Goal: Task Accomplishment & Management: Complete application form

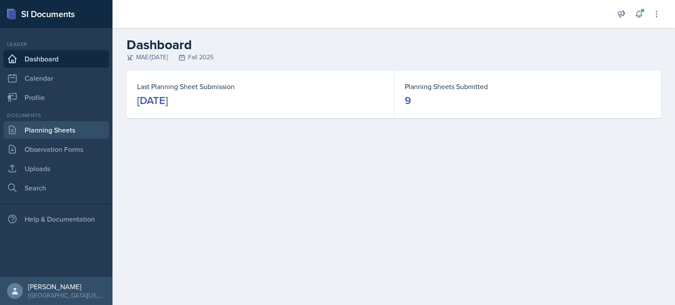
click at [58, 129] on link "Planning Sheets" at bounding box center [56, 130] width 105 height 18
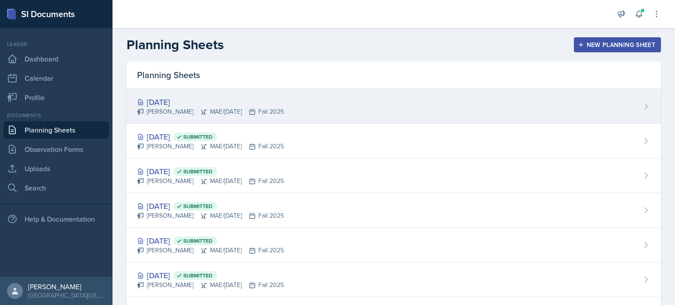
click at [253, 102] on div "[DATE]" at bounding box center [210, 102] width 147 height 12
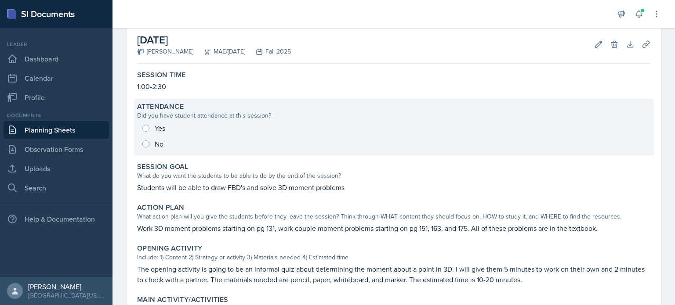
click at [146, 126] on div "Yes No" at bounding box center [393, 136] width 513 height 32
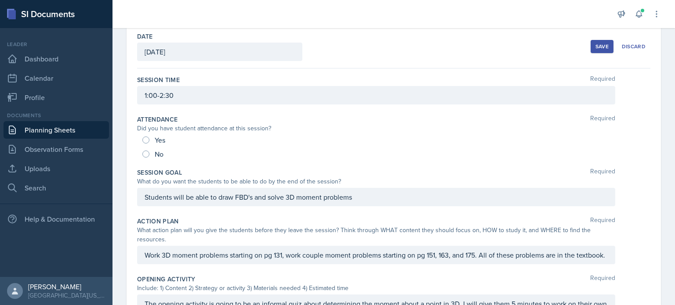
scroll to position [40, 0]
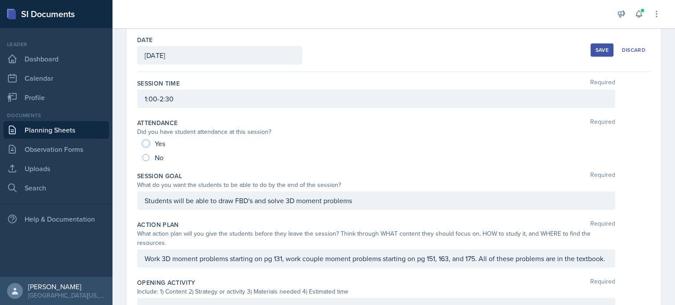
click at [148, 143] on input "Yes" at bounding box center [145, 143] width 7 height 7
radio input "true"
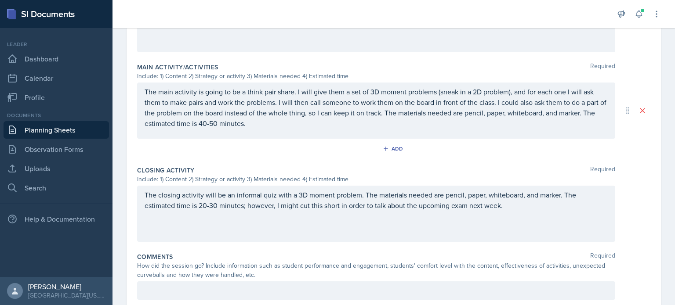
scroll to position [382, 0]
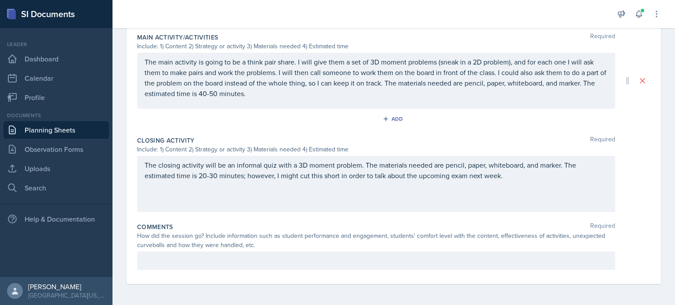
click at [371, 257] on p at bounding box center [376, 261] width 463 height 11
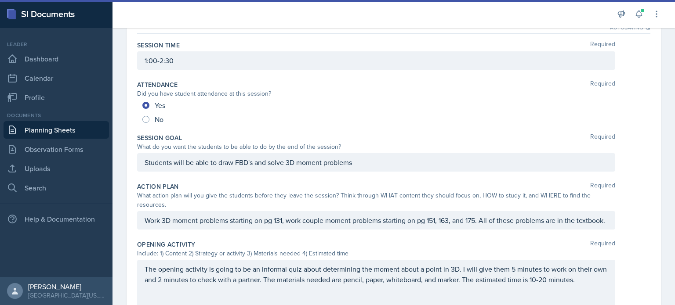
scroll to position [0, 0]
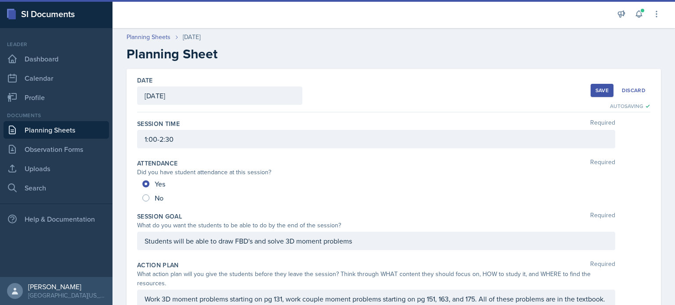
click at [595, 87] on div "Save" at bounding box center [601, 90] width 13 height 7
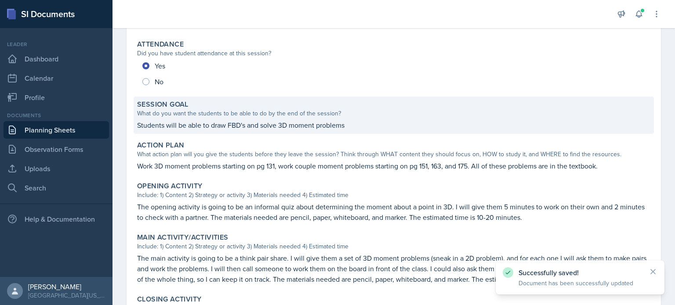
scroll to position [268, 0]
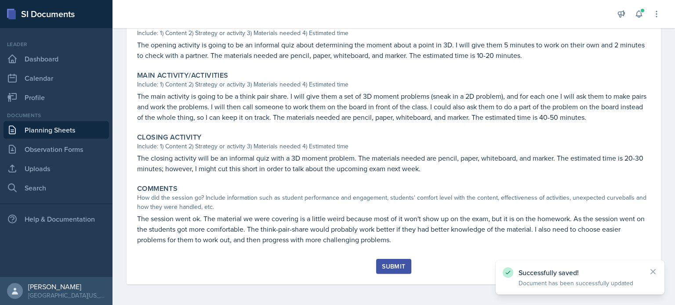
click at [401, 263] on div "Submit" at bounding box center [393, 266] width 23 height 7
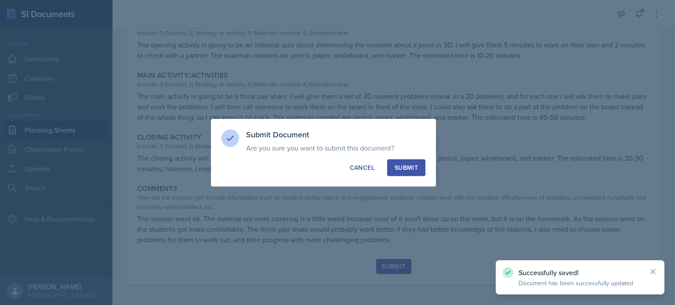
click at [395, 165] on div "Submit" at bounding box center [405, 167] width 23 height 9
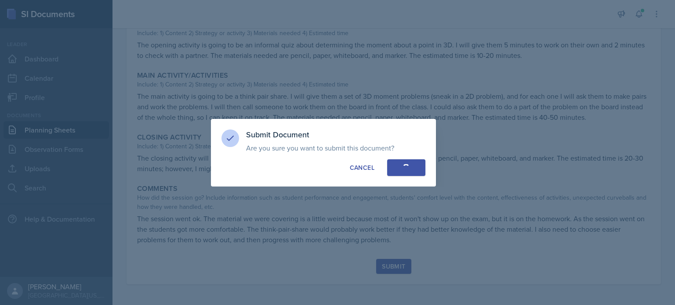
radio input "true"
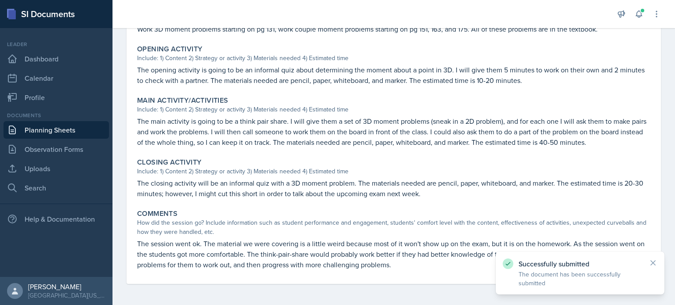
scroll to position [243, 0]
